Goal: Navigation & Orientation: Understand site structure

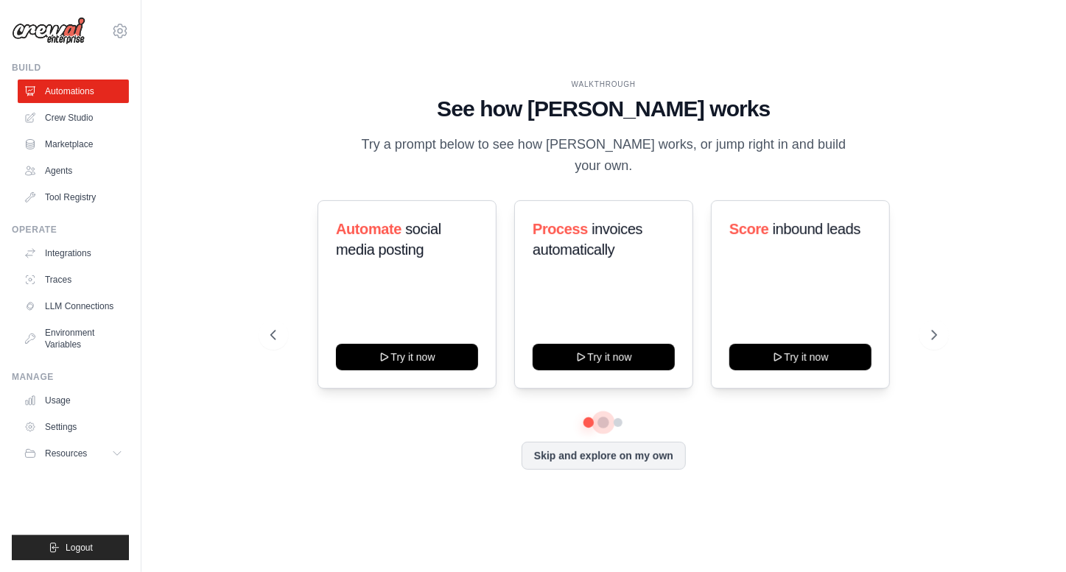
click at [601, 417] on button at bounding box center [604, 423] width 12 height 12
click at [621, 417] on button at bounding box center [619, 423] width 12 height 12
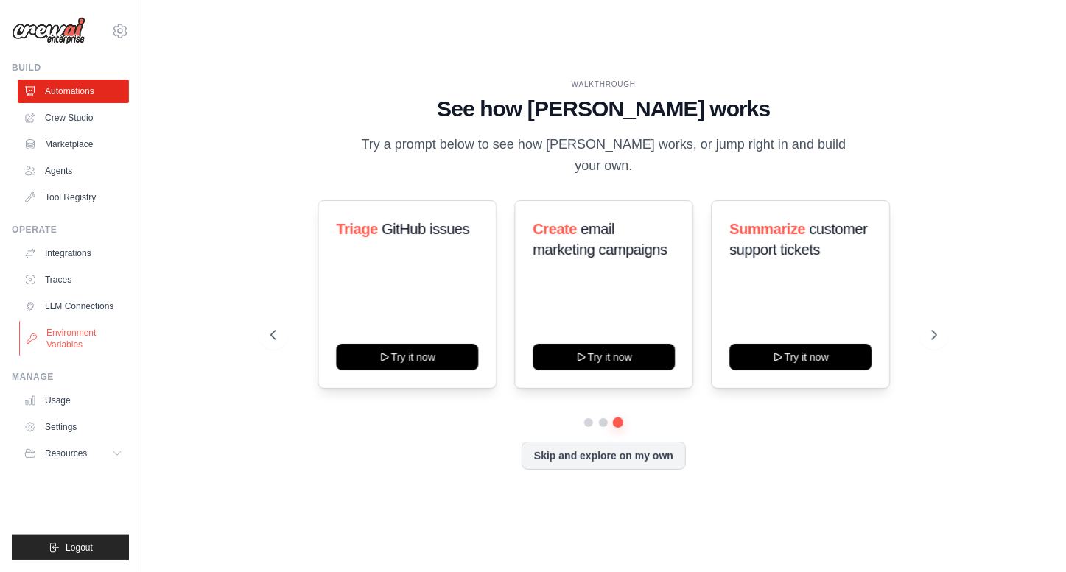
click at [88, 334] on link "Environment Variables" at bounding box center [74, 338] width 111 height 35
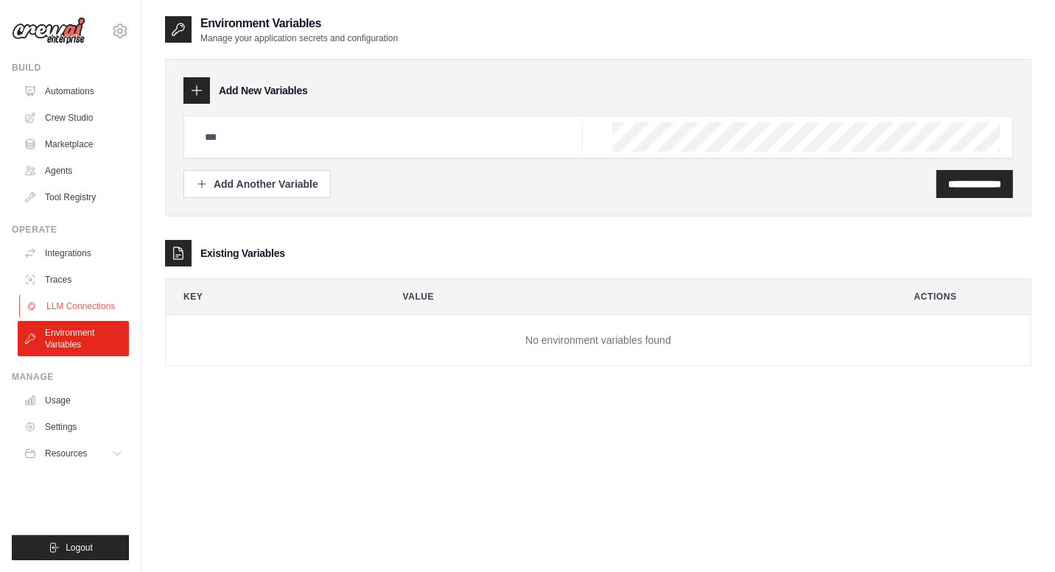
click at [88, 309] on link "LLM Connections" at bounding box center [74, 307] width 111 height 24
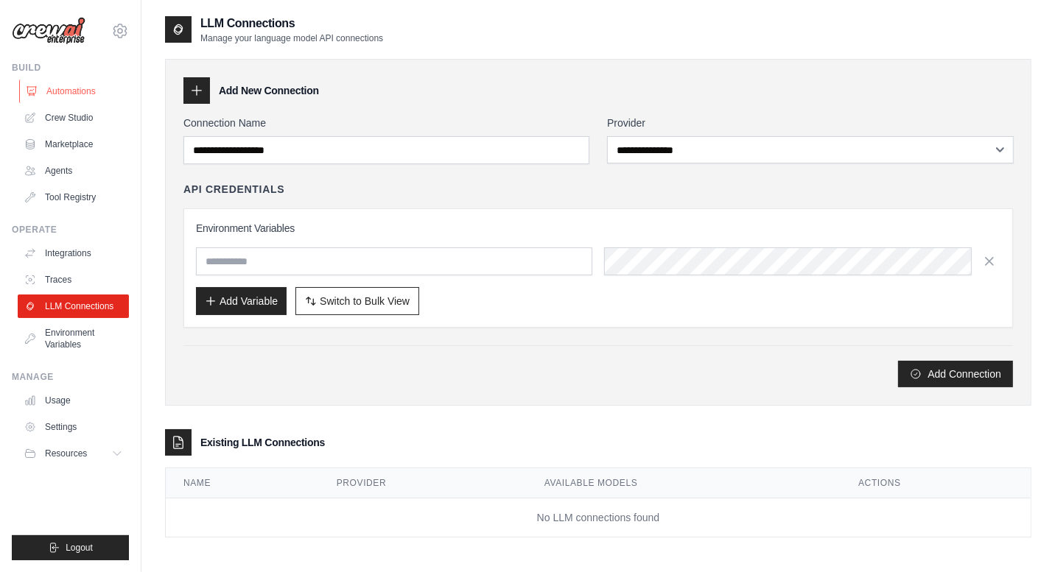
click at [88, 92] on link "Automations" at bounding box center [74, 92] width 111 height 24
